Goal: Task Accomplishment & Management: Manage account settings

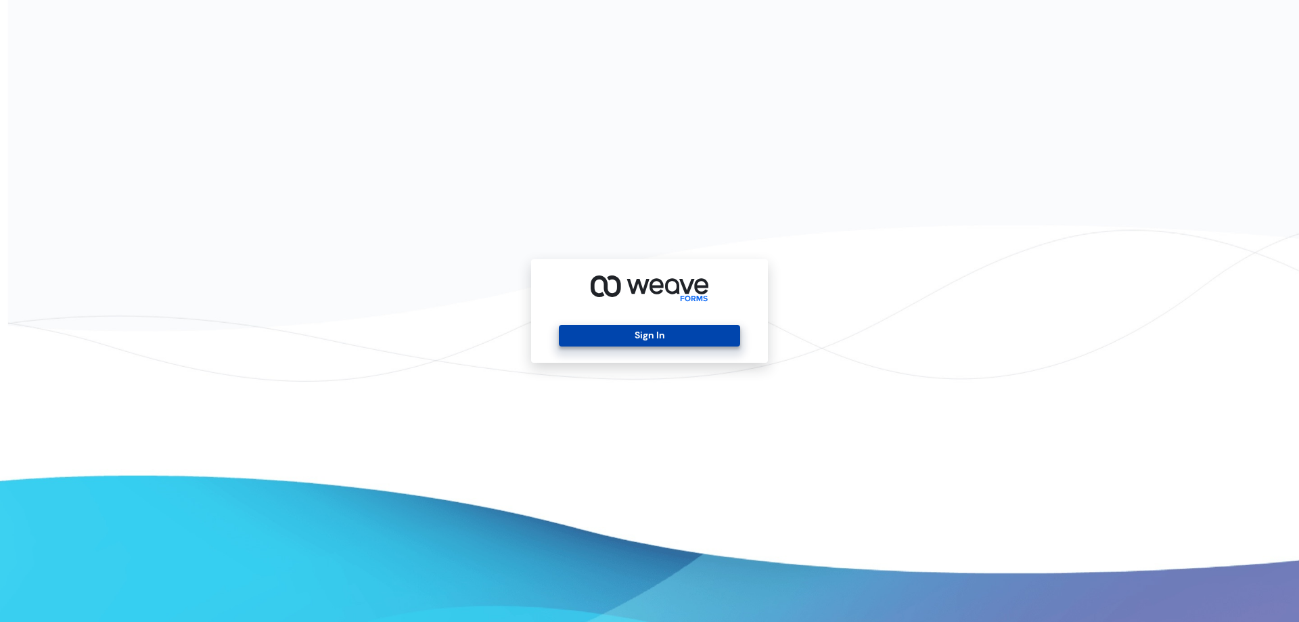
click at [670, 338] on button "Sign In" at bounding box center [649, 336] width 181 height 22
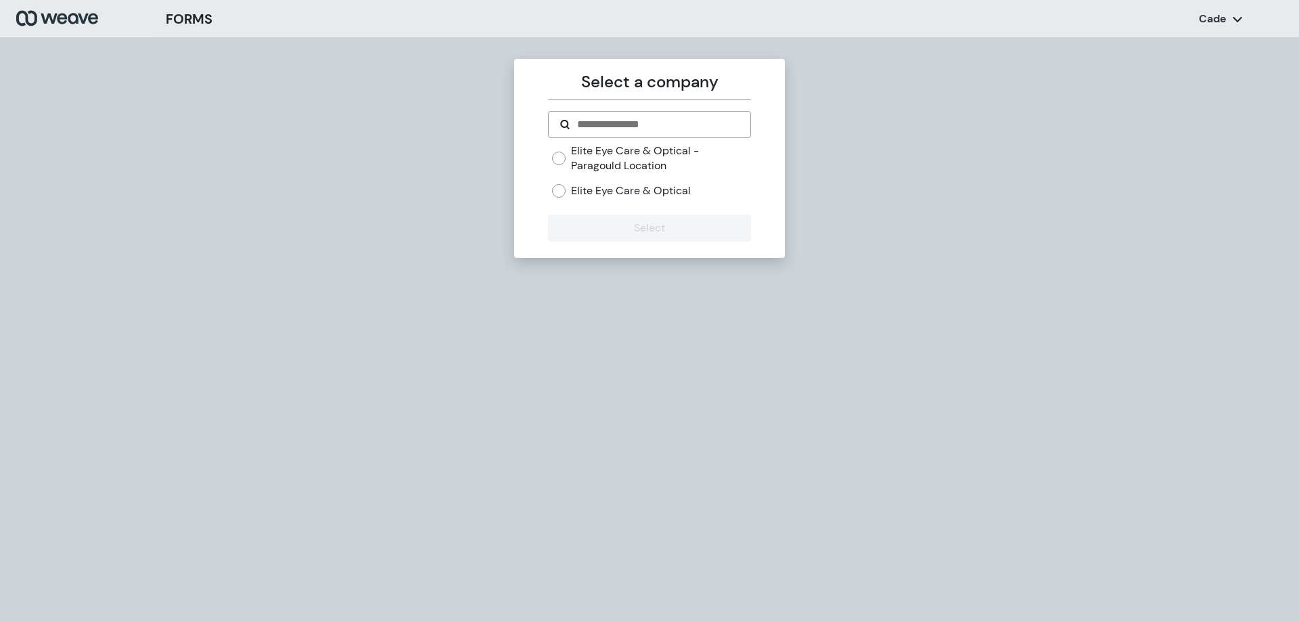
click at [584, 189] on label "Elite Eye Care & Optical" at bounding box center [631, 190] width 120 height 15
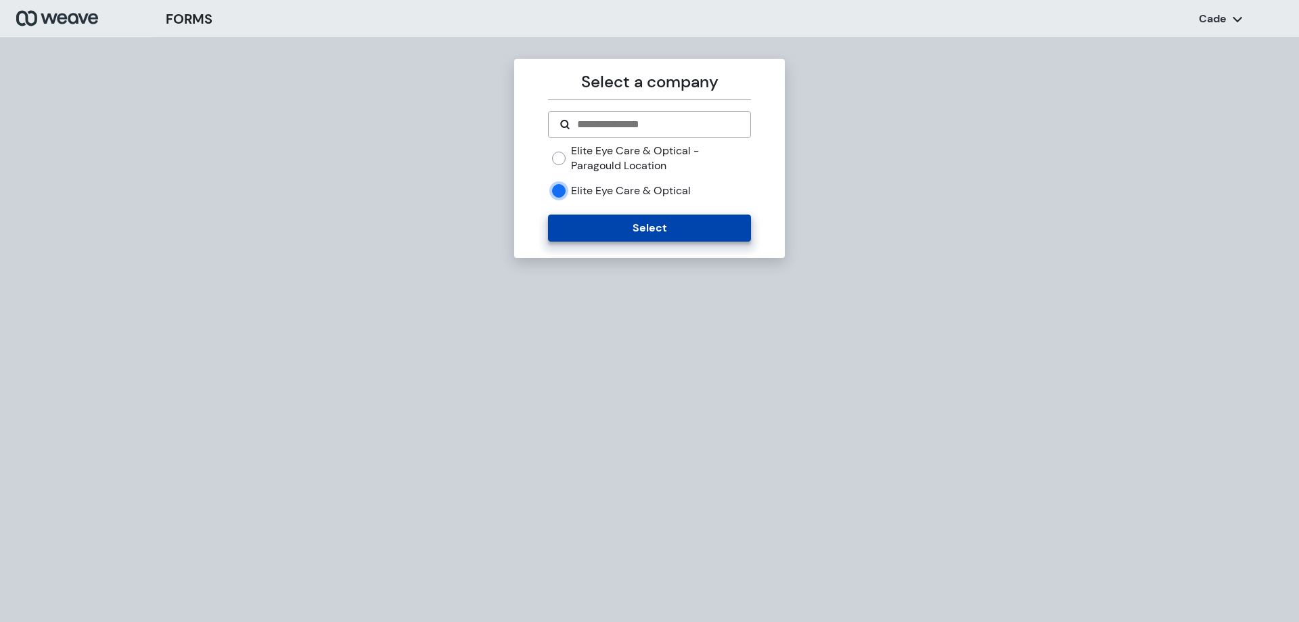
click at [618, 223] on button "Select" at bounding box center [649, 227] width 202 height 27
